Goal: Task Accomplishment & Management: Use online tool/utility

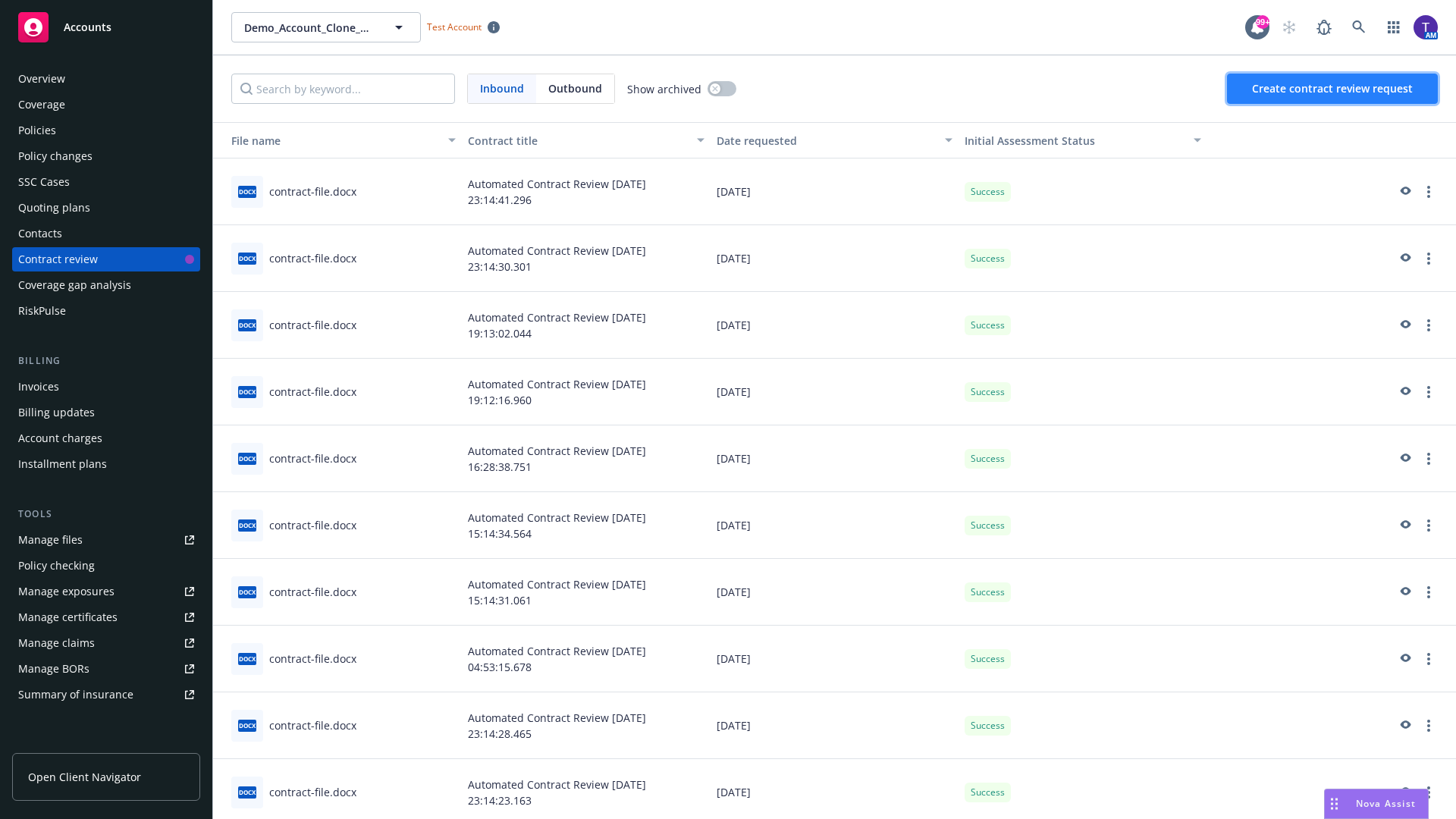
click at [1334, 89] on span "Create contract review request" at bounding box center [1333, 89] width 161 height 14
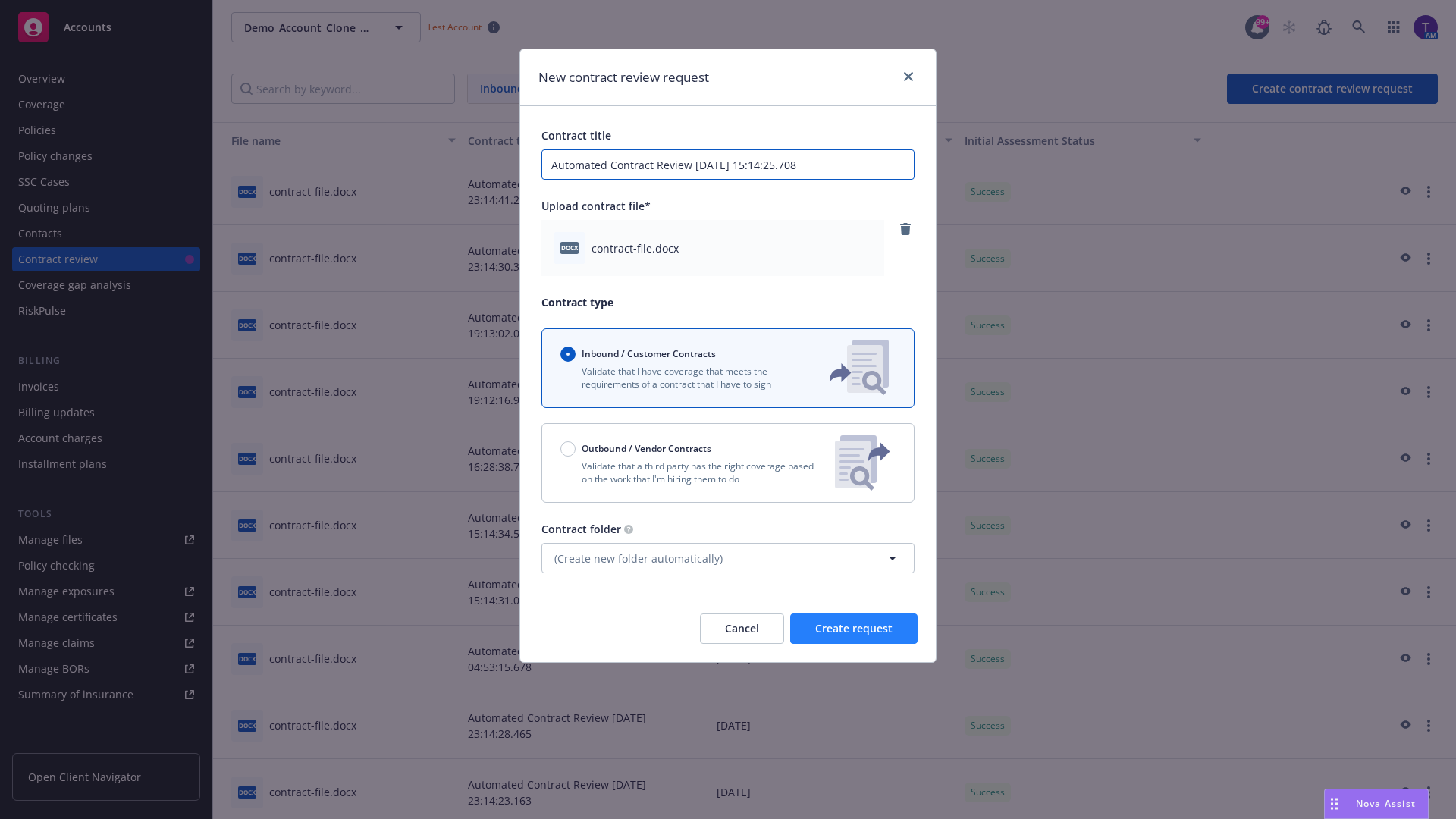
type input "Automated Contract Review 08-29-2025 15:14:25.708"
click at [854, 628] on span "Create request" at bounding box center [855, 628] width 78 height 14
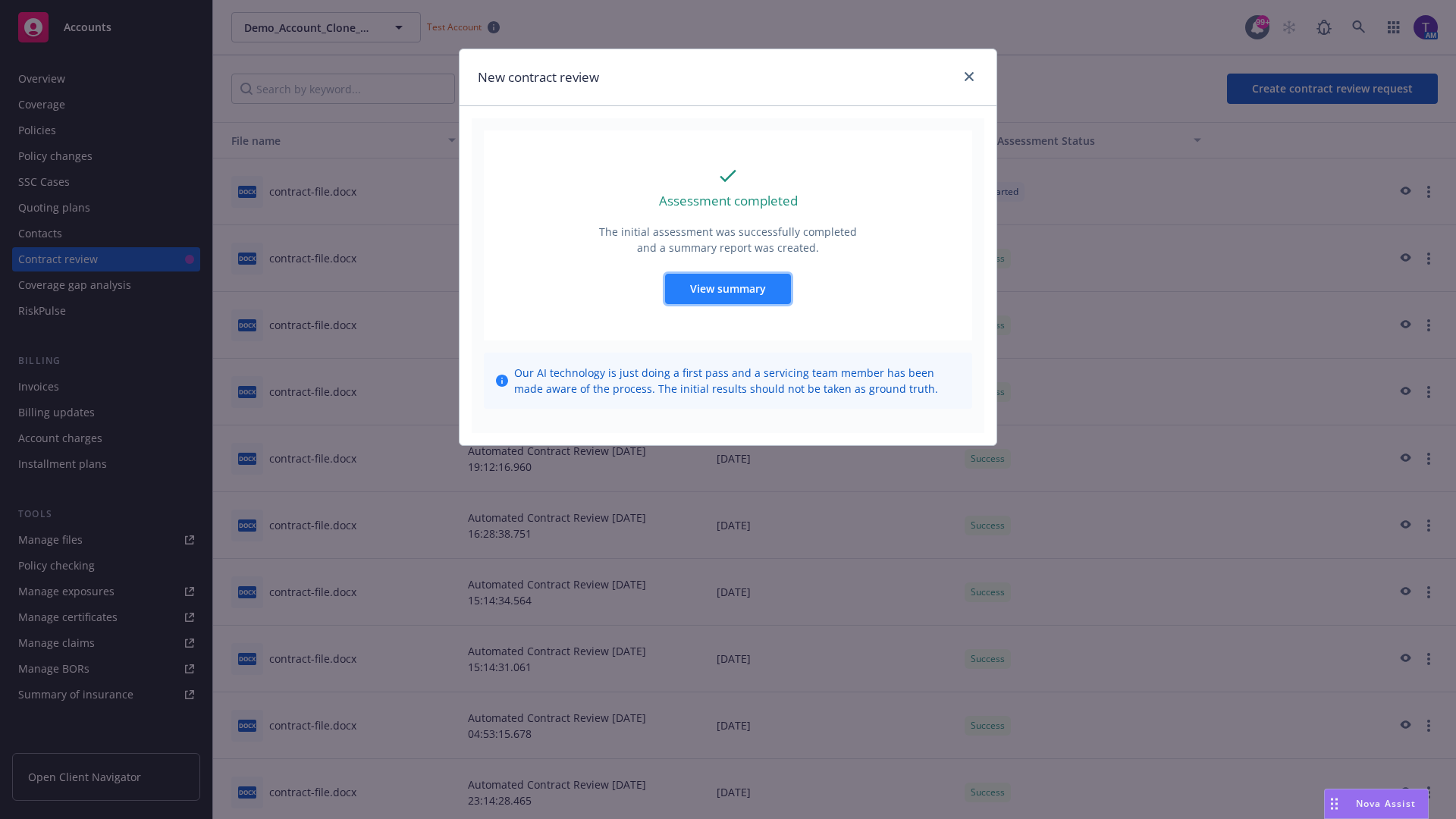
click at [727, 288] on span "View summary" at bounding box center [728, 288] width 76 height 14
